Goal: Task Accomplishment & Management: Manage account settings

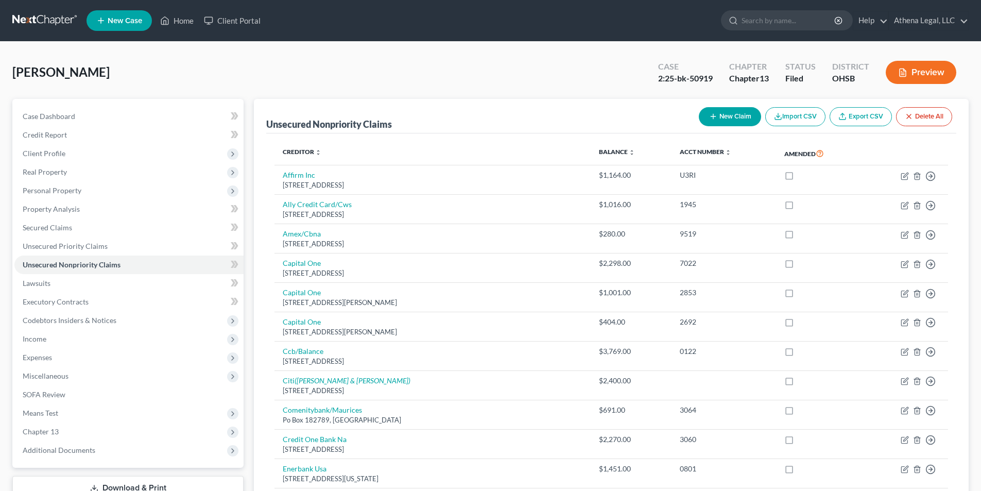
scroll to position [11, 0]
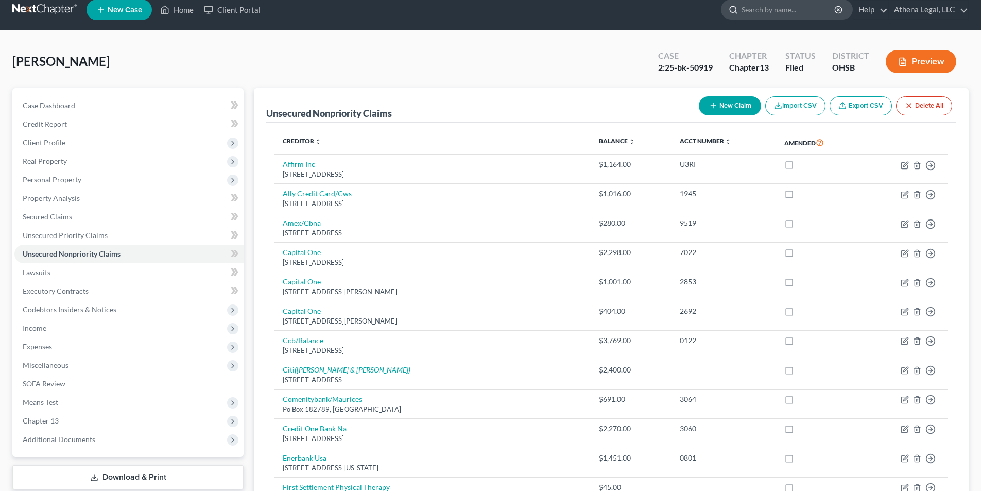
click at [770, 19] on input "search" at bounding box center [789, 9] width 94 height 19
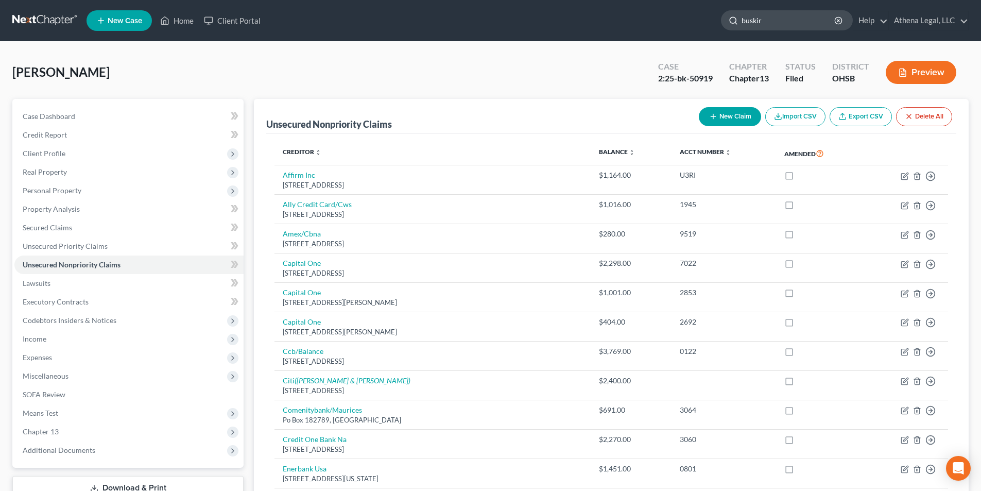
type input "[PERSON_NAME]"
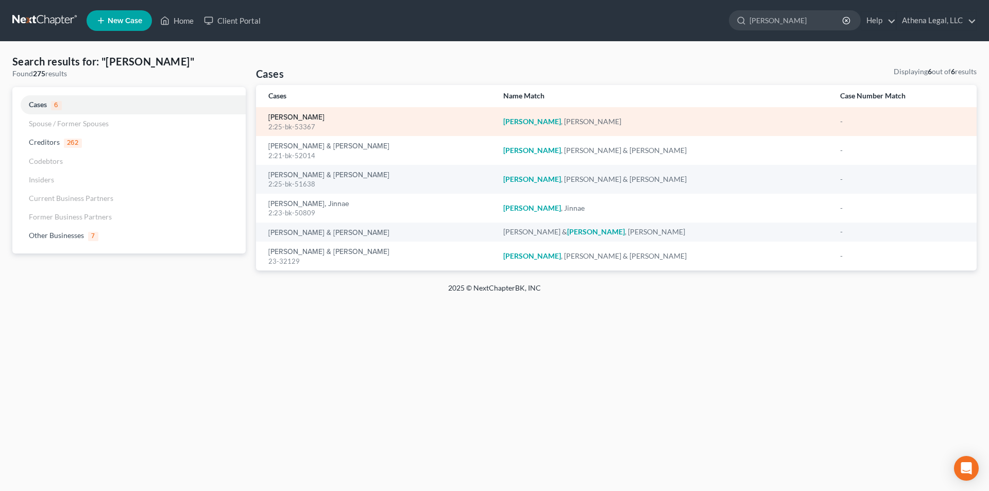
click at [311, 120] on link "[PERSON_NAME]" at bounding box center [296, 117] width 56 height 7
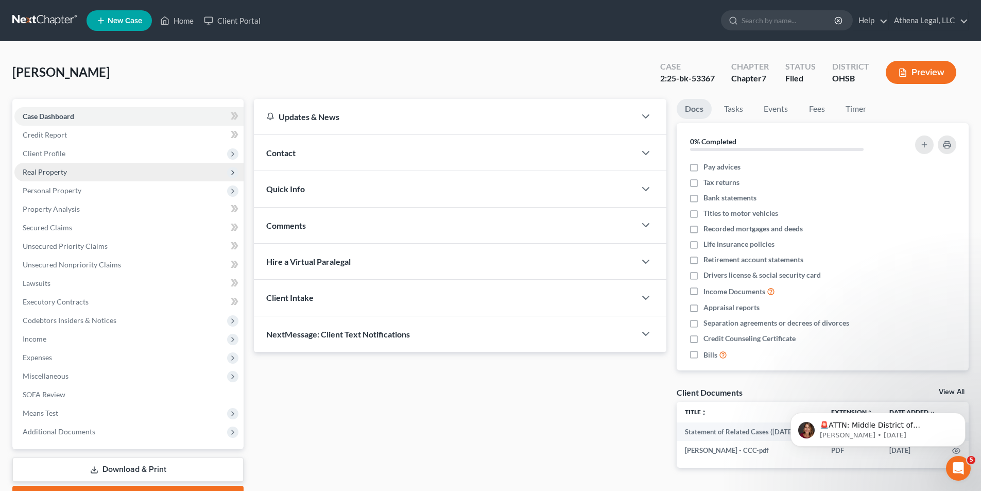
click at [56, 171] on span "Real Property" at bounding box center [45, 171] width 44 height 9
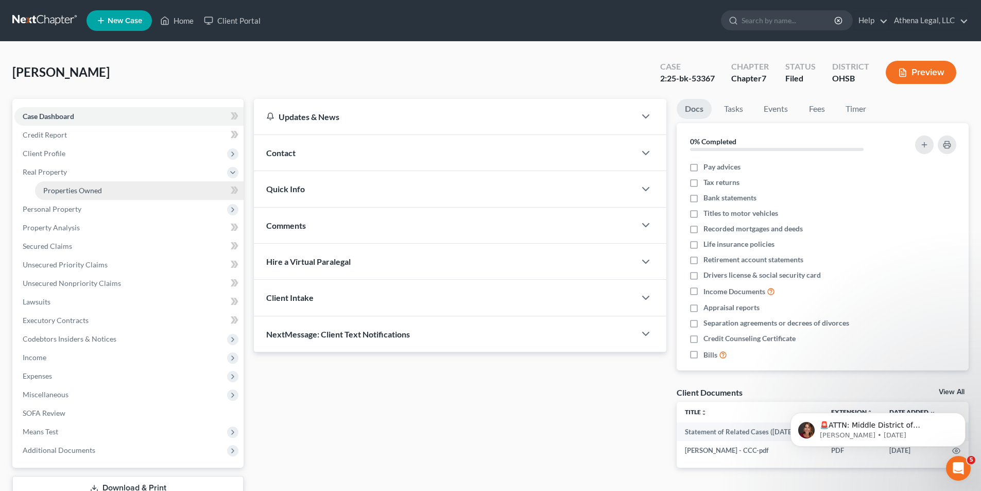
click at [72, 192] on span "Properties Owned" at bounding box center [72, 190] width 59 height 9
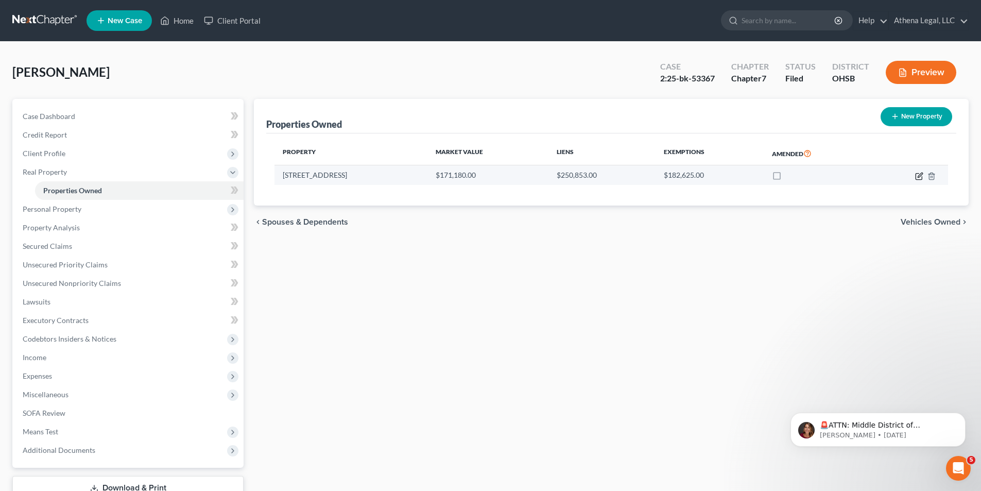
click at [919, 178] on icon "button" at bounding box center [920, 176] width 8 height 8
select select "36"
select select "15"
select select "0"
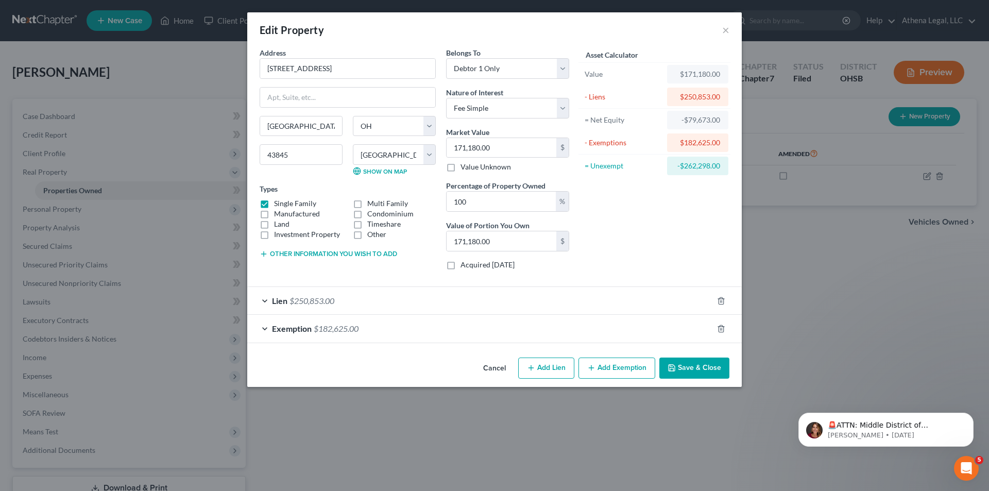
click at [391, 297] on div "Lien $250,853.00" at bounding box center [480, 300] width 466 height 27
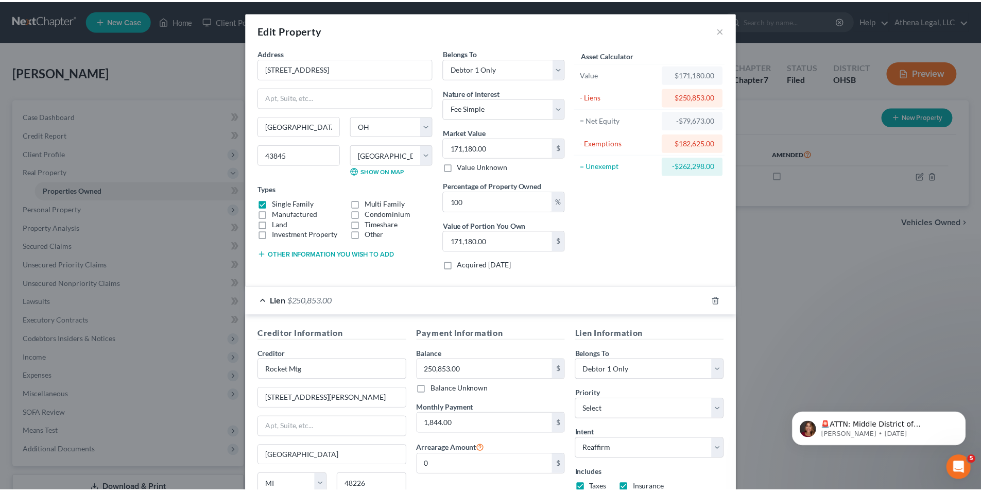
scroll to position [124, 0]
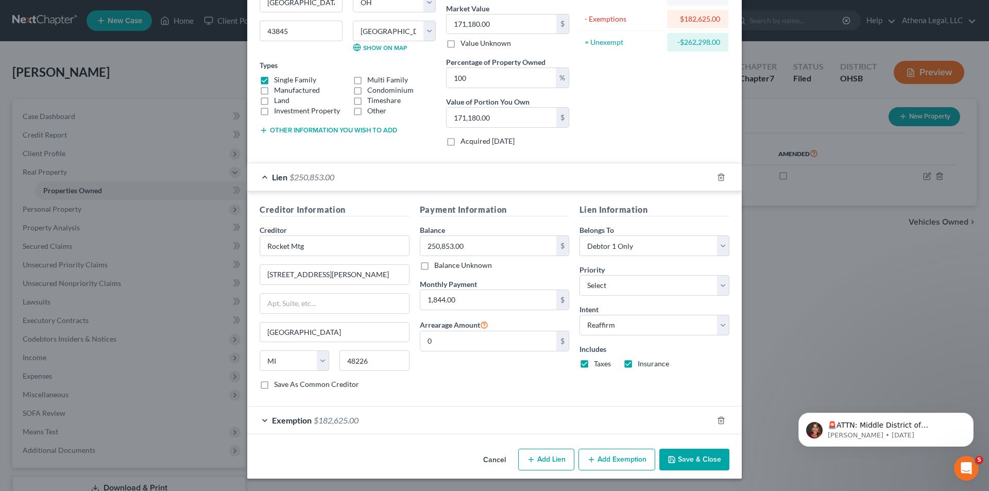
click at [678, 467] on button "Save & Close" at bounding box center [694, 460] width 70 height 22
